Goal: Transaction & Acquisition: Purchase product/service

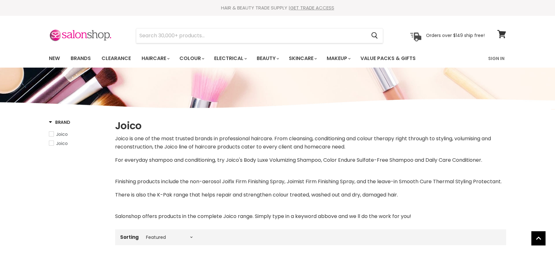
select select "manual"
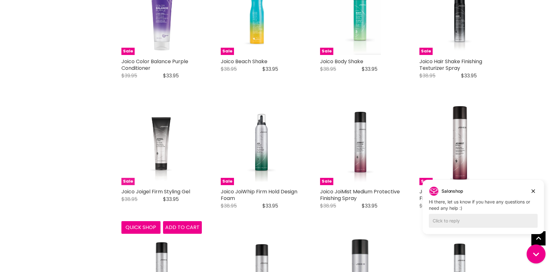
scroll to position [1597, 0]
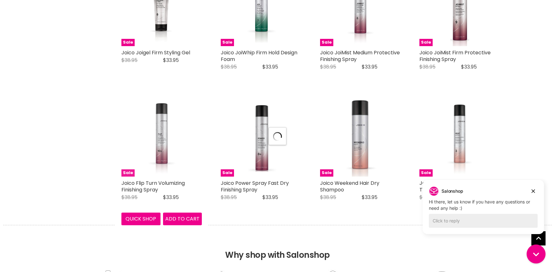
select select "manual"
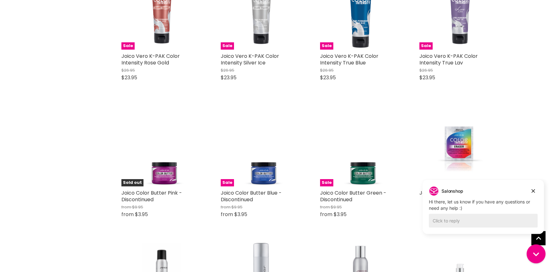
scroll to position [3124, 0]
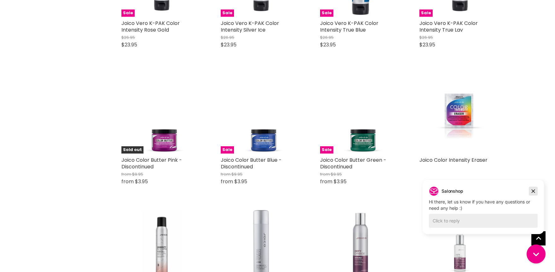
drag, startPoint x: 536, startPoint y: 188, endPoint x: 937, endPoint y: 349, distance: 432.7
click at [536, 188] on icon "Dismiss campaign" at bounding box center [534, 191] width 6 height 8
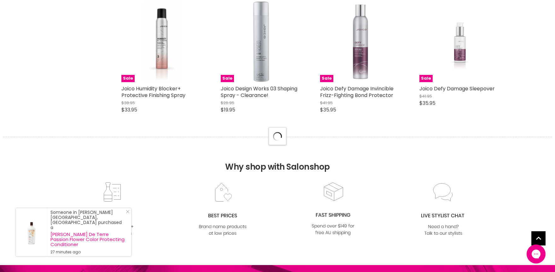
select select "manual"
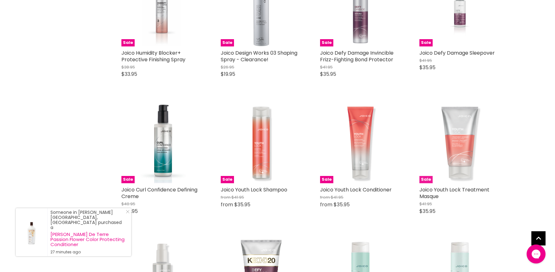
scroll to position [3402, 0]
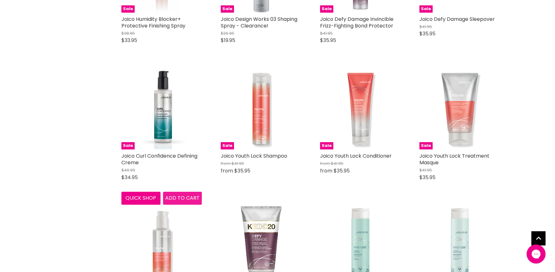
click at [169, 200] on span "Add to cart" at bounding box center [182, 197] width 34 height 7
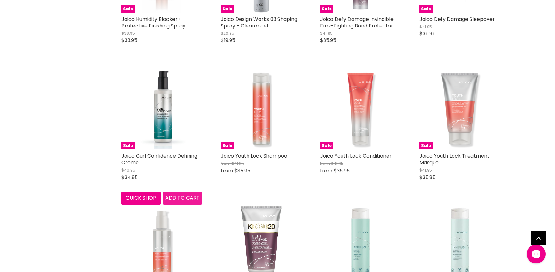
click at [180, 198] on span "Add to cart" at bounding box center [182, 197] width 34 height 7
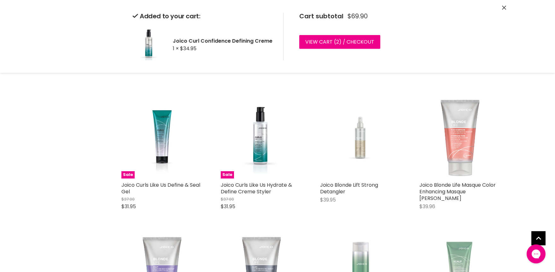
scroll to position [4201, 0]
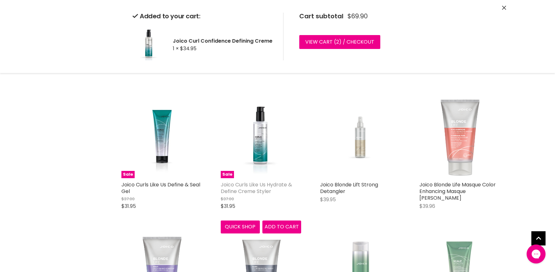
click at [262, 192] on link "Joico Curls Like Us Hydrate & Define Creme Styler" at bounding box center [256, 188] width 71 height 14
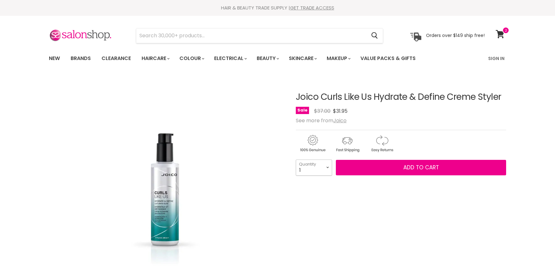
click at [296, 159] on select "1 2 3 4 5 6 7 8 9 10+" at bounding box center [314, 167] width 36 height 16
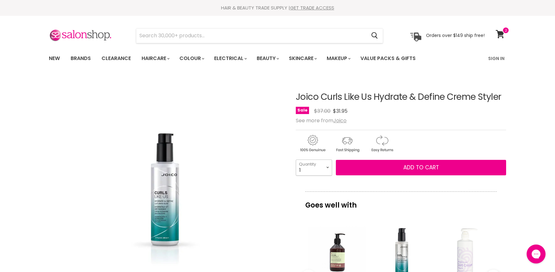
select select "2"
click option "2" at bounding box center [0, 0] width 0 height 0
type input "2"
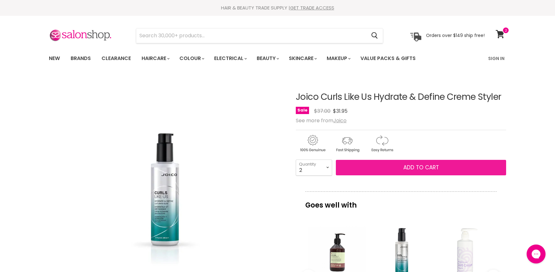
click at [399, 167] on button "Add to cart" at bounding box center [421, 168] width 170 height 16
click at [408, 163] on button "Add to cart" at bounding box center [421, 168] width 170 height 16
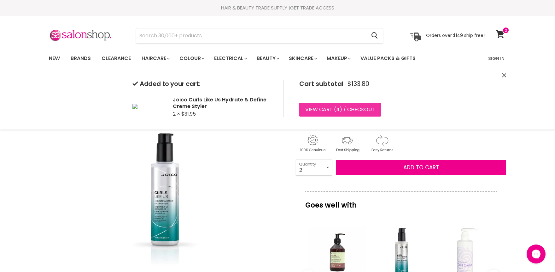
click at [359, 109] on link "View cart ( 4 ) / Checkout" at bounding box center [340, 110] width 82 height 14
